Goal: Navigation & Orientation: Find specific page/section

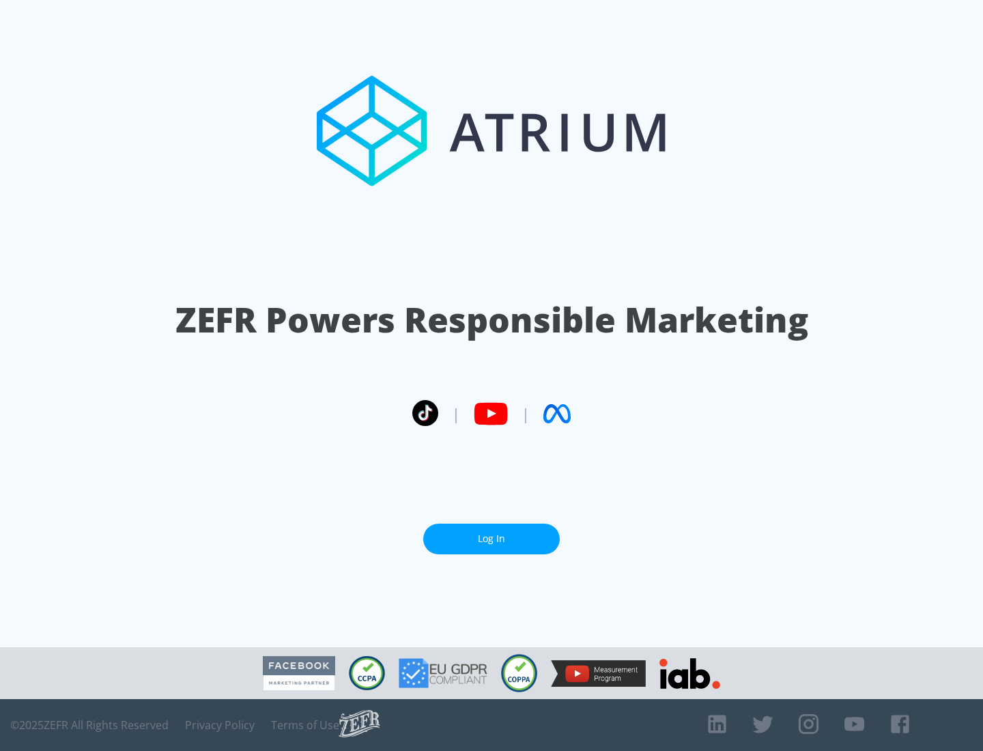
click at [492, 533] on link "Log In" at bounding box center [491, 539] width 137 height 31
